Goal: Obtain resource: Download file/media

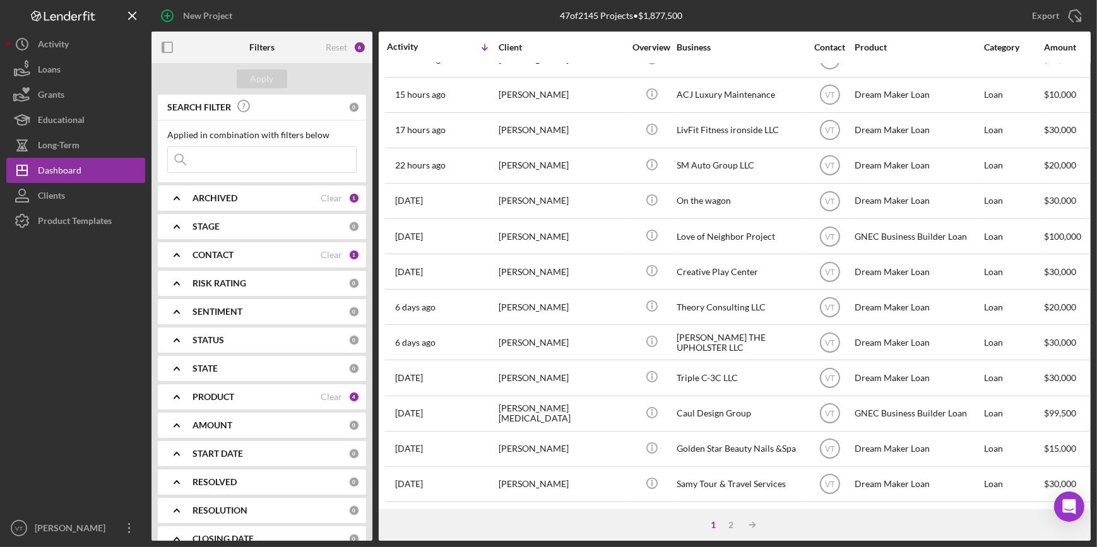
scroll to position [456, 0]
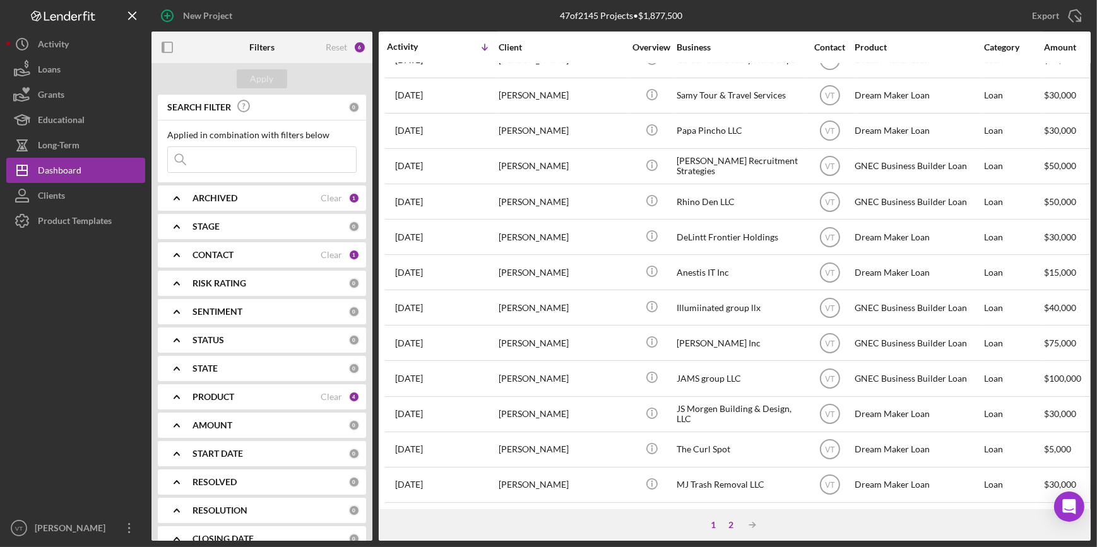
click at [731, 524] on div "2" at bounding box center [731, 525] width 18 height 10
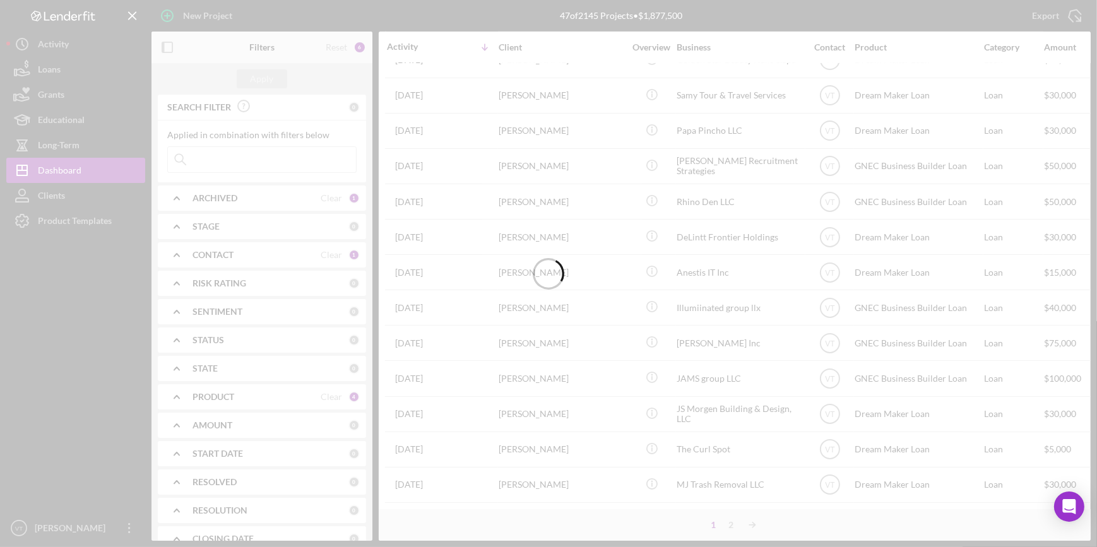
scroll to position [350, 0]
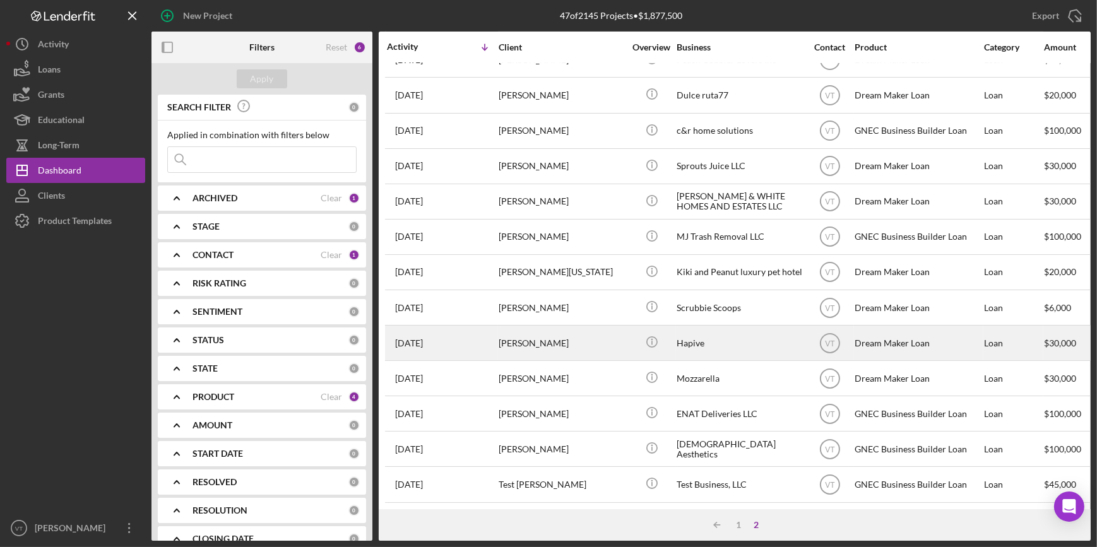
click at [520, 337] on div "[PERSON_NAME]" at bounding box center [562, 342] width 126 height 33
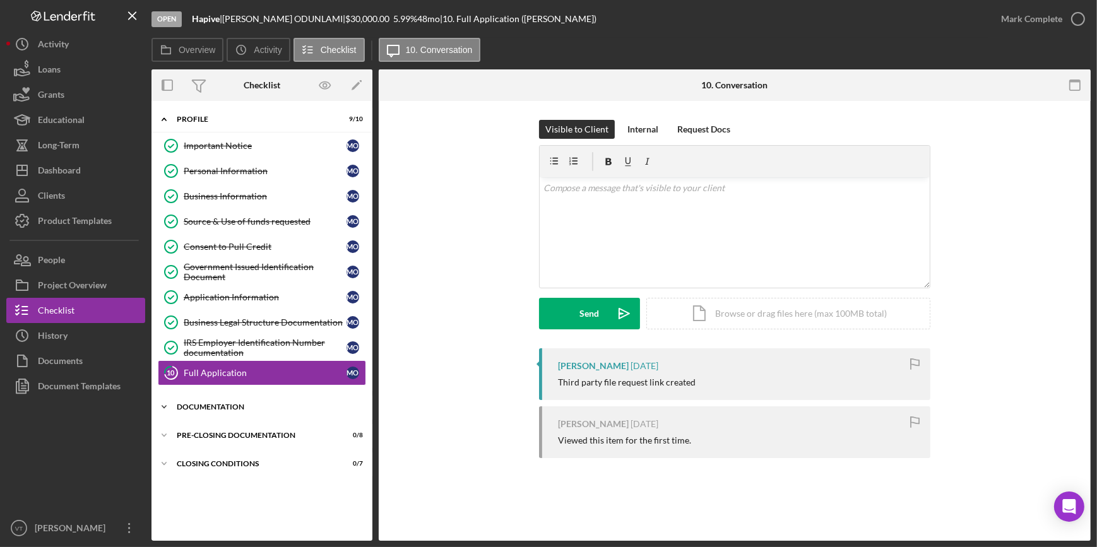
click at [174, 404] on icon "Icon/Expander" at bounding box center [164, 407] width 25 height 25
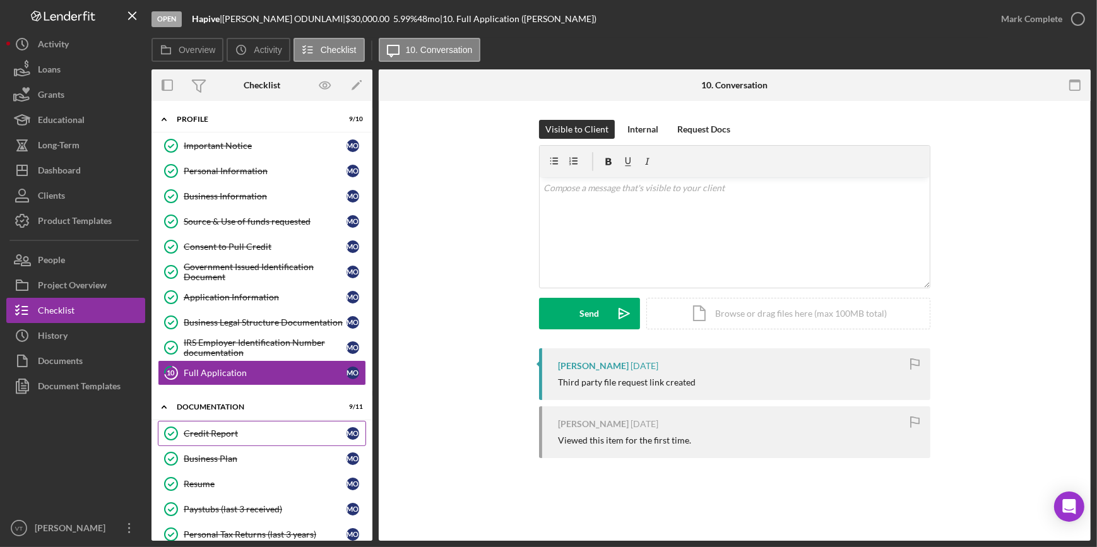
click at [184, 436] on div "Credit Report" at bounding box center [265, 434] width 163 height 10
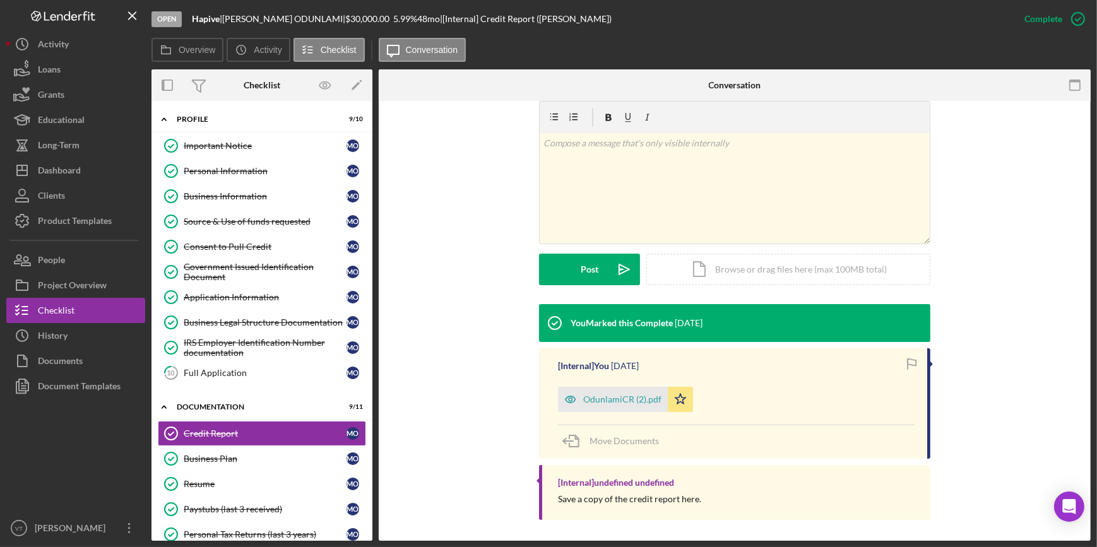
scroll to position [196, 0]
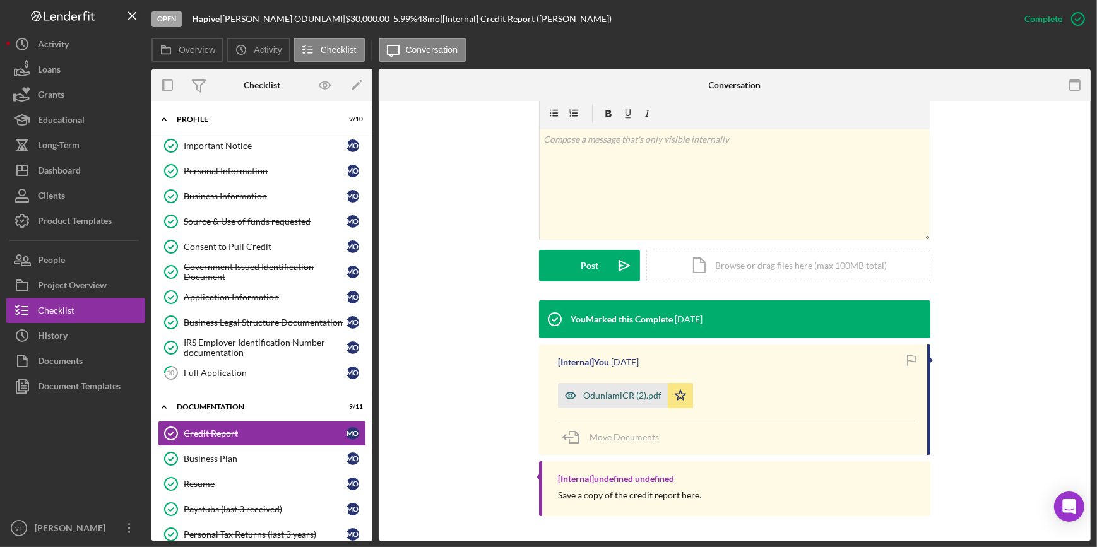
click at [612, 395] on div "OdunlamiCR (2).pdf" at bounding box center [622, 396] width 78 height 10
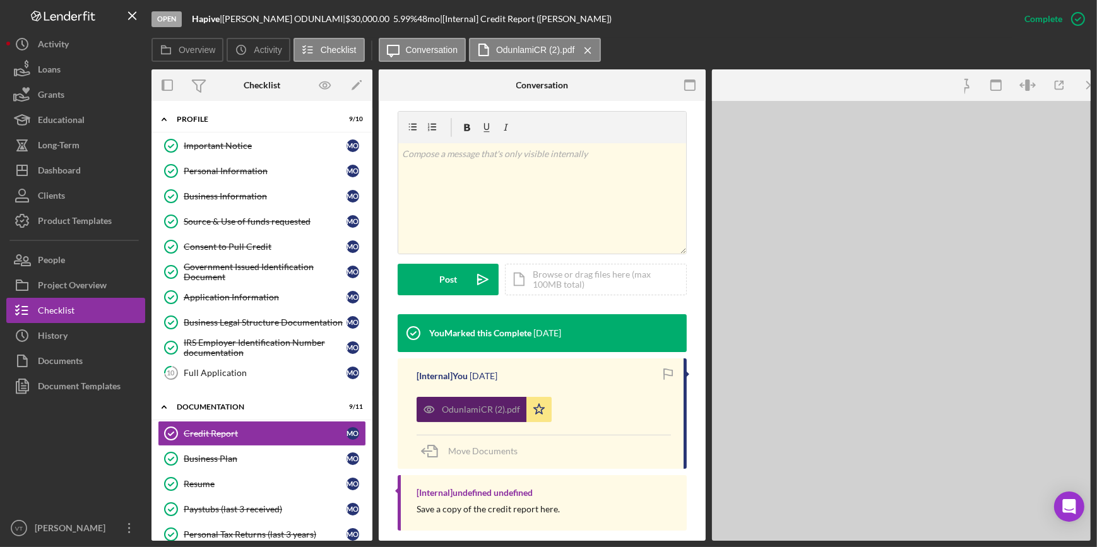
scroll to position [211, 0]
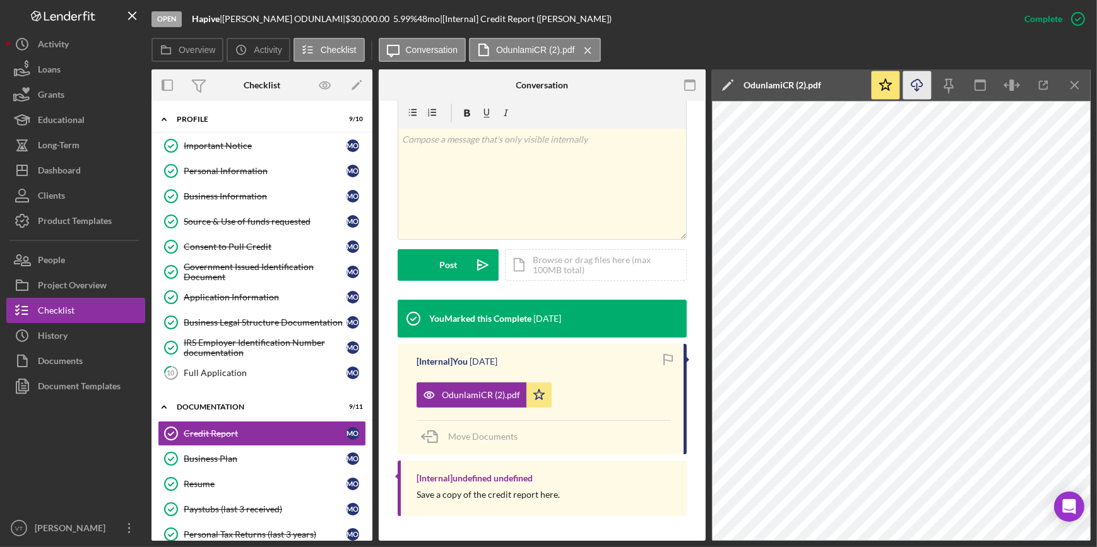
click at [914, 88] on icon "Icon/Download" at bounding box center [918, 85] width 28 height 28
